Goal: Transaction & Acquisition: Register for event/course

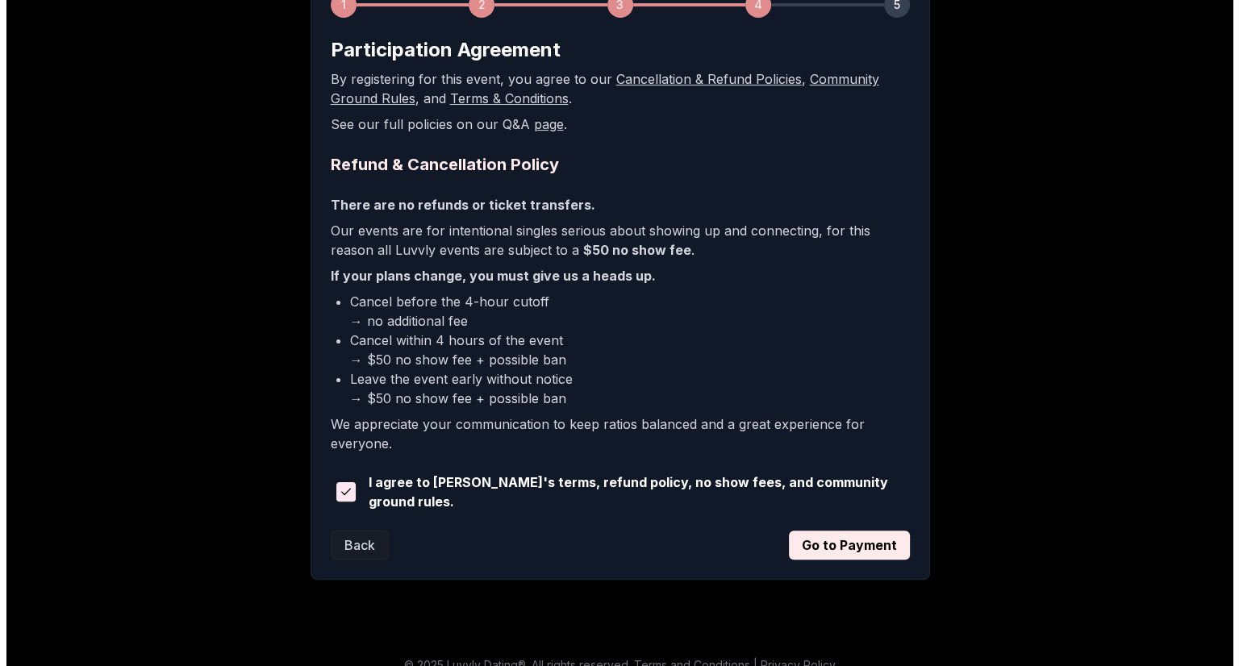
scroll to position [287, 0]
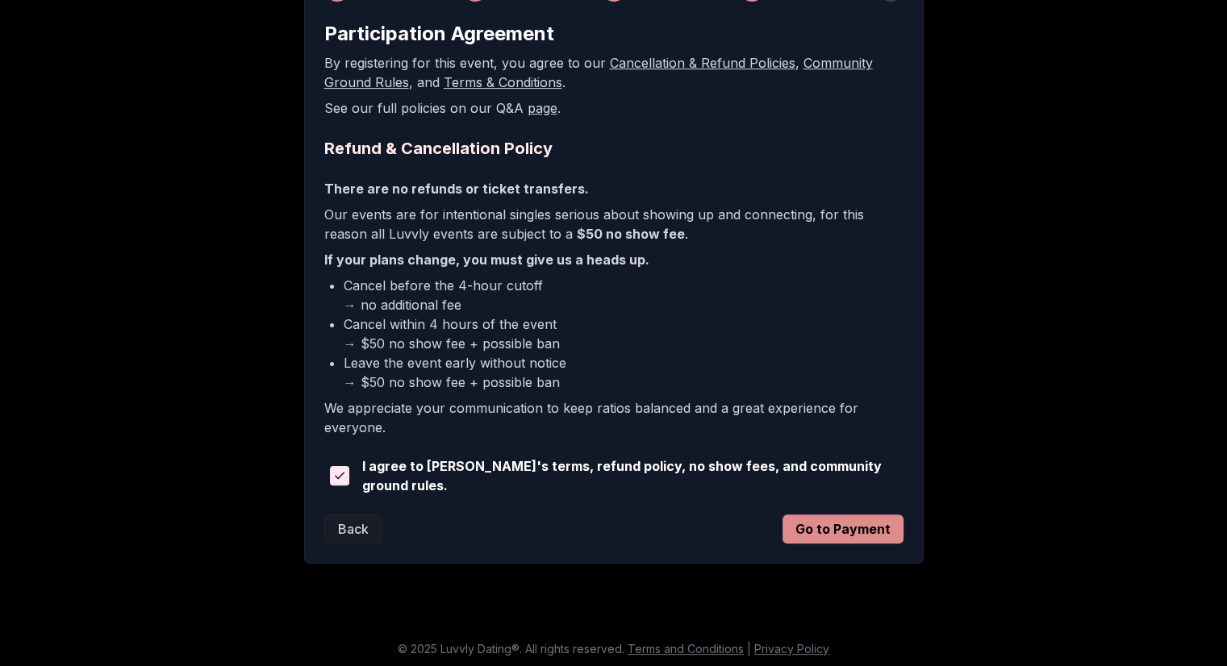
click at [824, 526] on button "Go to Payment" at bounding box center [843, 529] width 121 height 29
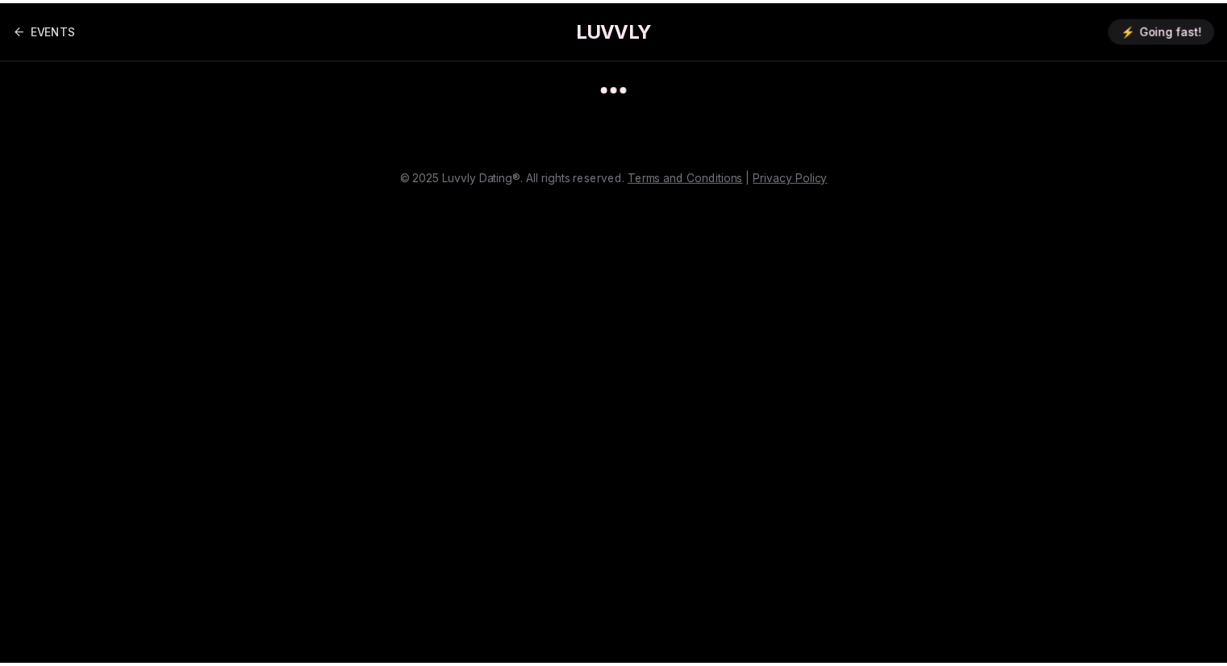
scroll to position [0, 0]
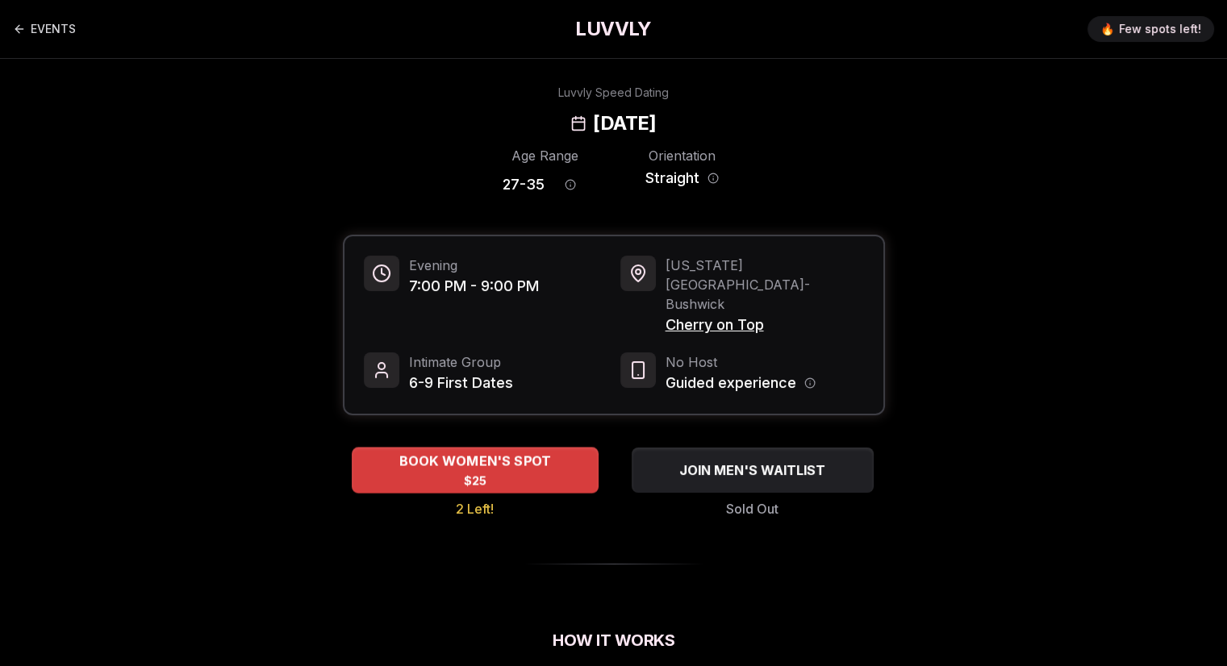
click at [524, 448] on div "BOOK WOMEN'S SPOT $25" at bounding box center [475, 470] width 247 height 44
